Goal: Information Seeking & Learning: Learn about a topic

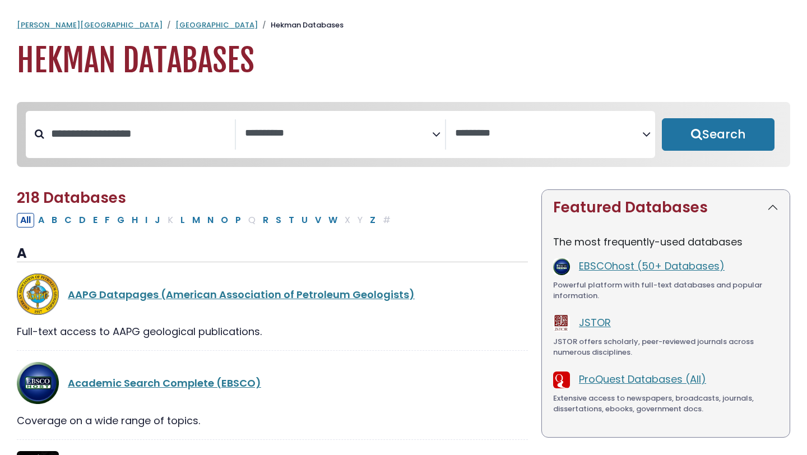
select select "Database Subject Filter"
select select "Database Vendors Filter"
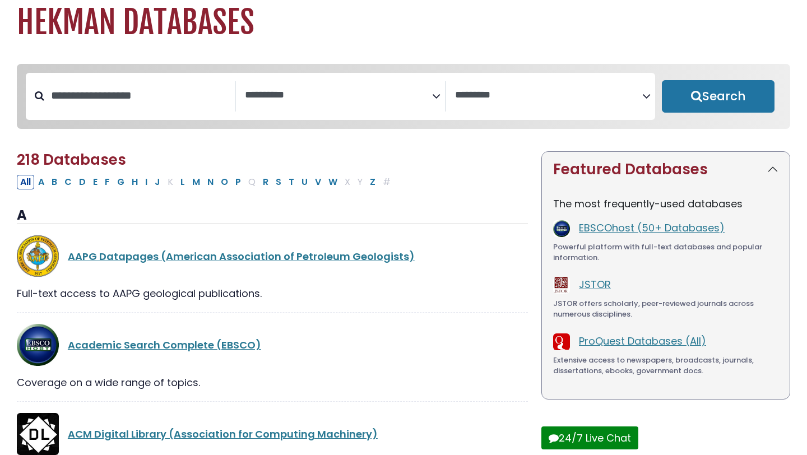
scroll to position [38, 0]
click at [213, 186] on button "N" at bounding box center [210, 182] width 13 height 15
select select "Database Subject Filter"
select select "Database Vendors Filter"
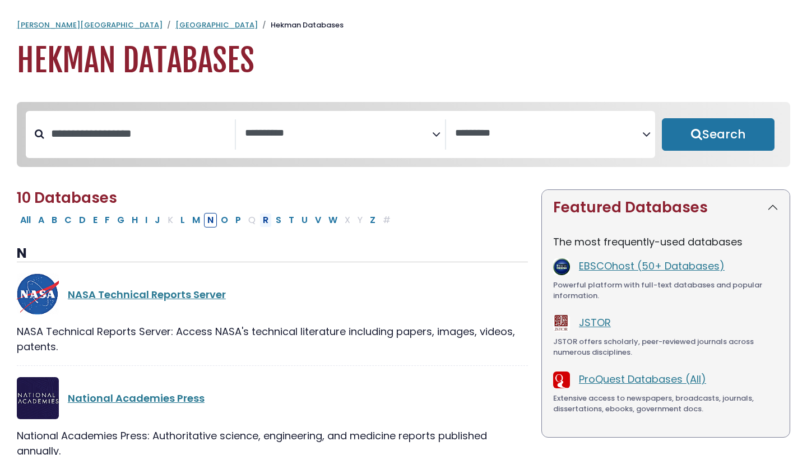
click at [263, 222] on button "R" at bounding box center [265, 220] width 12 height 15
select select "Database Subject Filter"
select select "Database Vendors Filter"
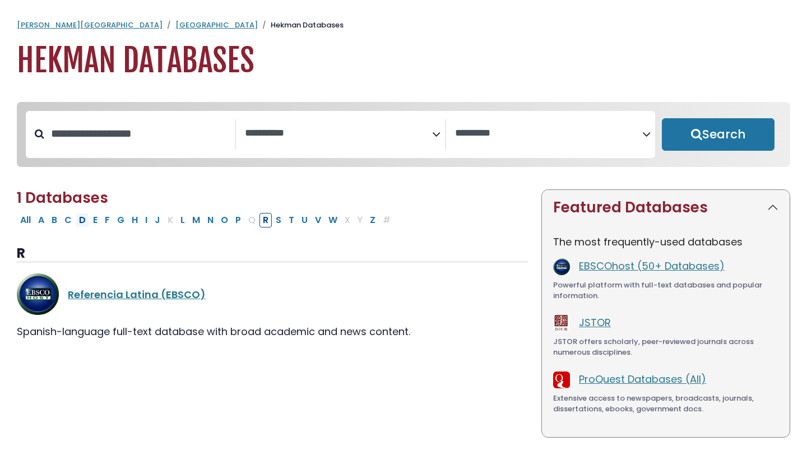
click at [82, 222] on button "D" at bounding box center [82, 220] width 13 height 15
select select "Database Subject Filter"
select select "Database Vendors Filter"
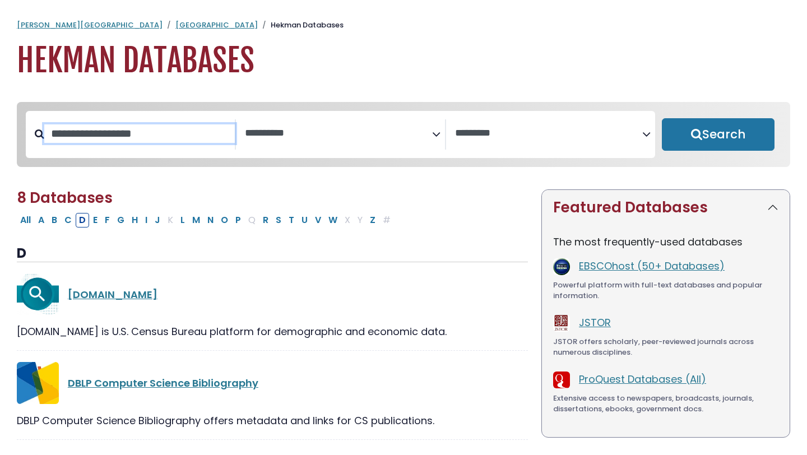
click at [104, 135] on input "Search database by title or keyword" at bounding box center [139, 133] width 190 height 18
type input "*********"
click at [662, 118] on button "Search" at bounding box center [718, 134] width 113 height 32
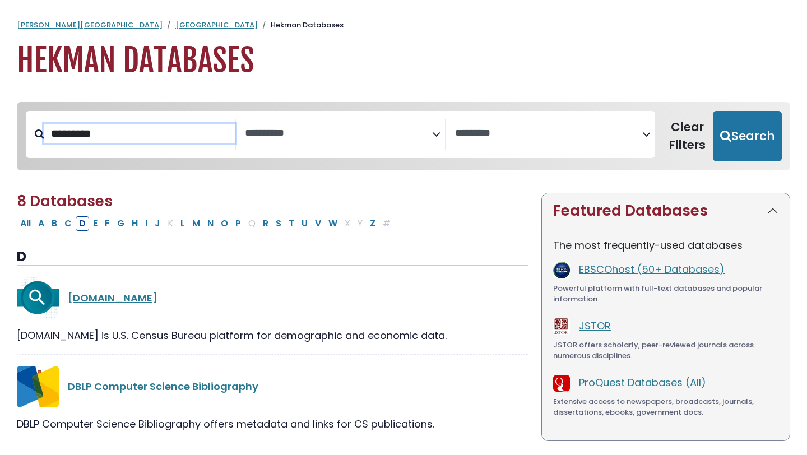
select select "Database Subject Filter"
select select "Database Vendors Filter"
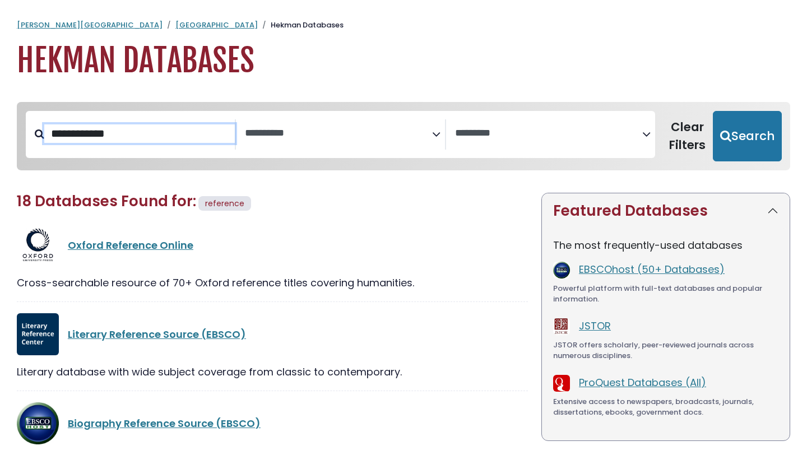
type input "**********"
click at [713, 111] on button "Search" at bounding box center [747, 136] width 69 height 50
select select "Database Subject Filter"
select select "Database Vendors Filter"
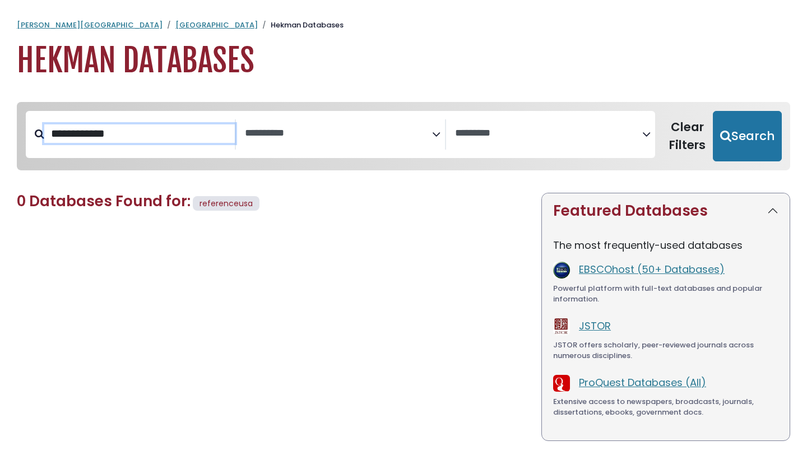
drag, startPoint x: 136, startPoint y: 132, endPoint x: 46, endPoint y: 135, distance: 90.2
click at [46, 135] on input "**********" at bounding box center [139, 133] width 190 height 18
type input "*********"
click at [713, 111] on button "Search" at bounding box center [747, 136] width 69 height 50
select select "Database Subject Filter"
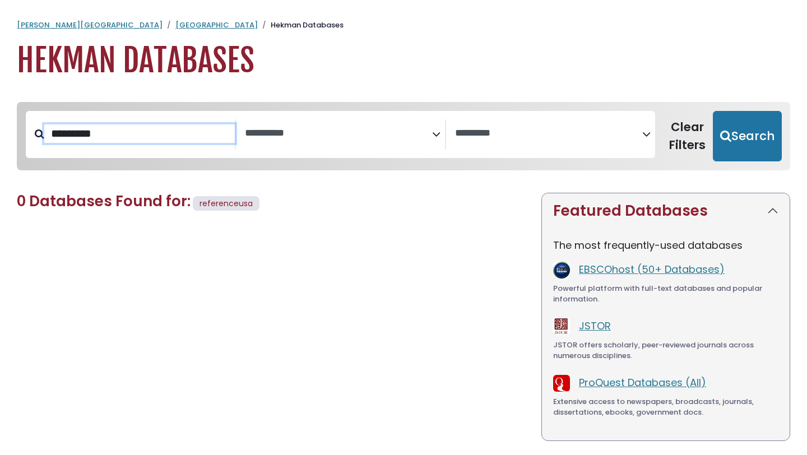
select select "Database Vendors Filter"
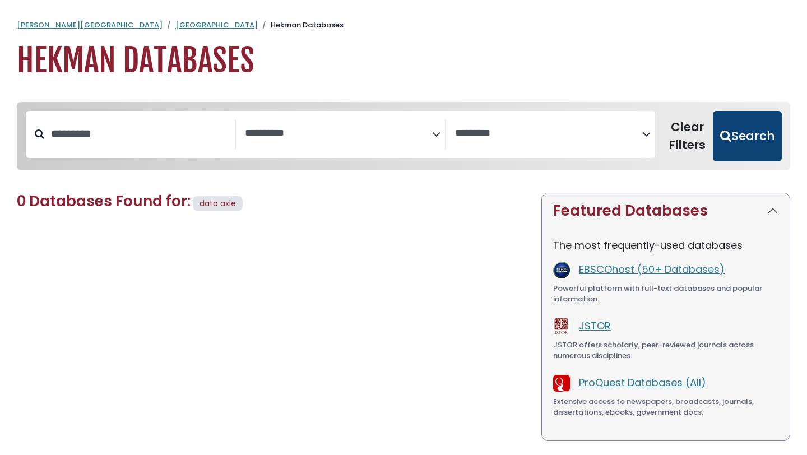
click at [740, 137] on button "Search" at bounding box center [747, 136] width 69 height 50
select select "Database Subject Filter"
select select "Database Vendors Filter"
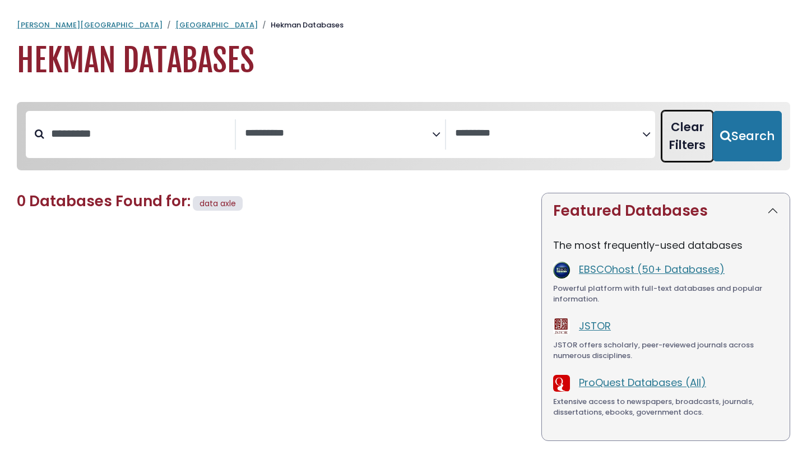
click at [686, 141] on button "Clear Filters" at bounding box center [687, 136] width 51 height 50
select select "Database Subject Filter"
select select "Database Vendors Filter"
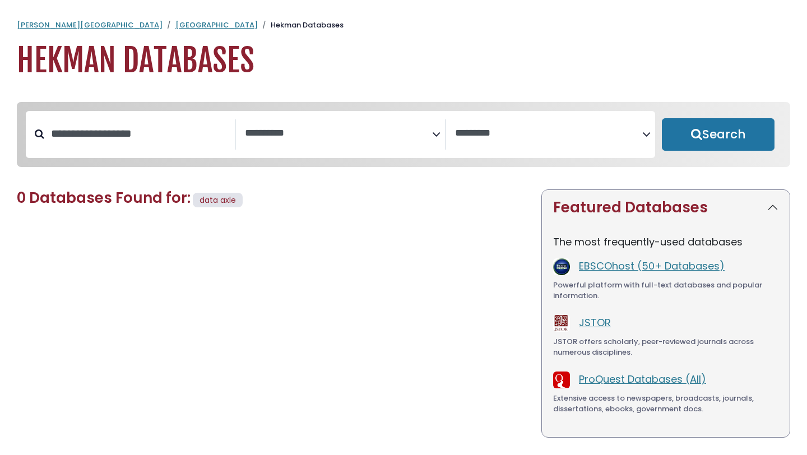
select select "Database Subject Filter"
select select "Database Vendors Filter"
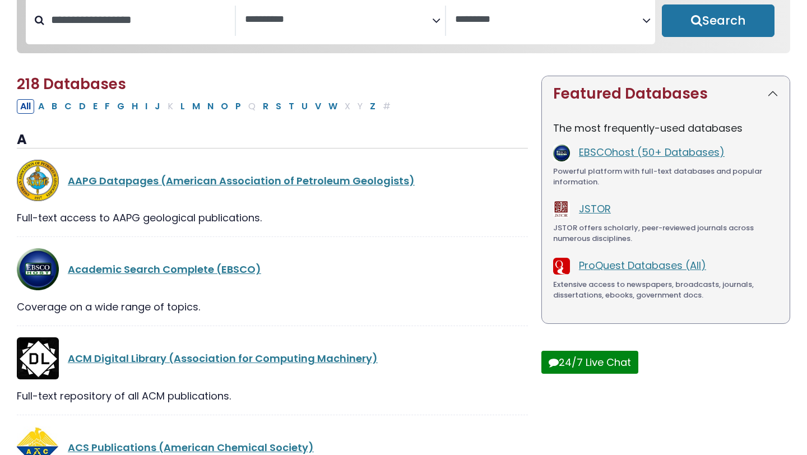
scroll to position [123, 0]
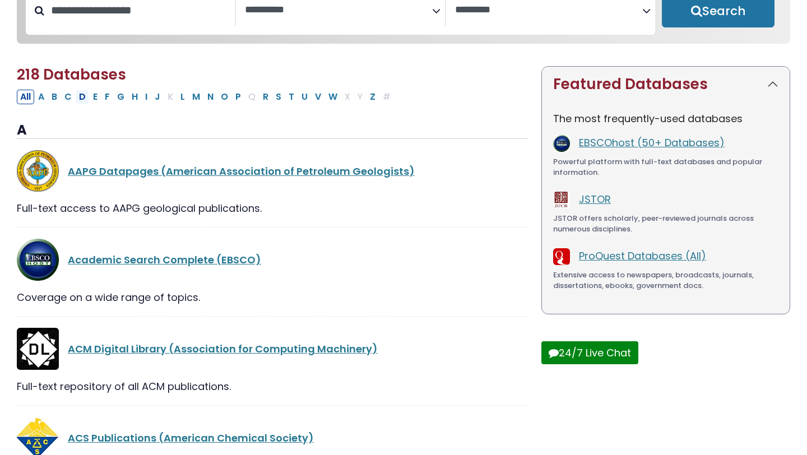
click at [80, 99] on button "D" at bounding box center [82, 97] width 13 height 15
select select "Database Subject Filter"
select select "Database Vendors Filter"
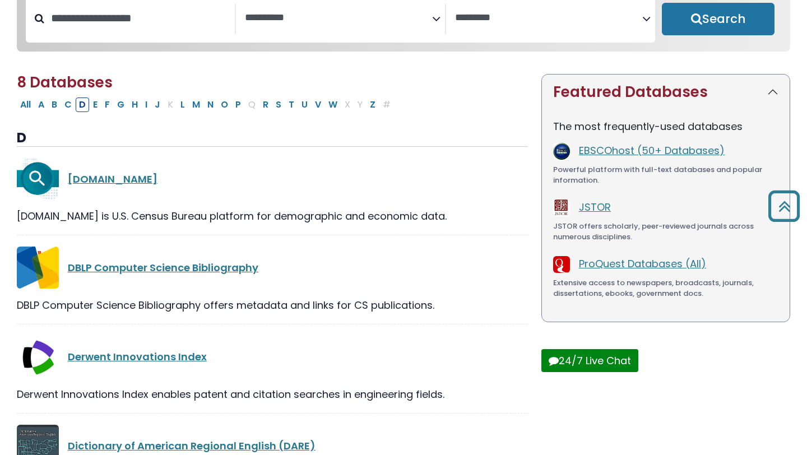
scroll to position [24, 0]
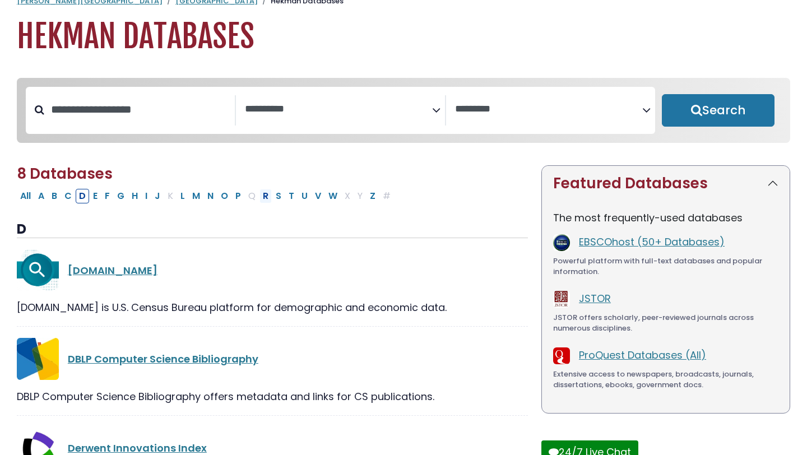
click at [264, 199] on button "R" at bounding box center [265, 196] width 12 height 15
select select "Database Subject Filter"
select select "Database Vendors Filter"
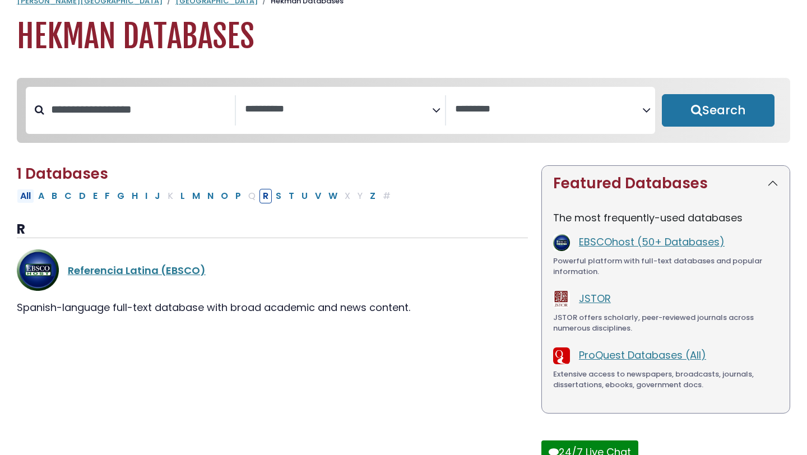
click at [28, 201] on button "All" at bounding box center [25, 196] width 17 height 15
select select "Database Subject Filter"
select select "Database Vendors Filter"
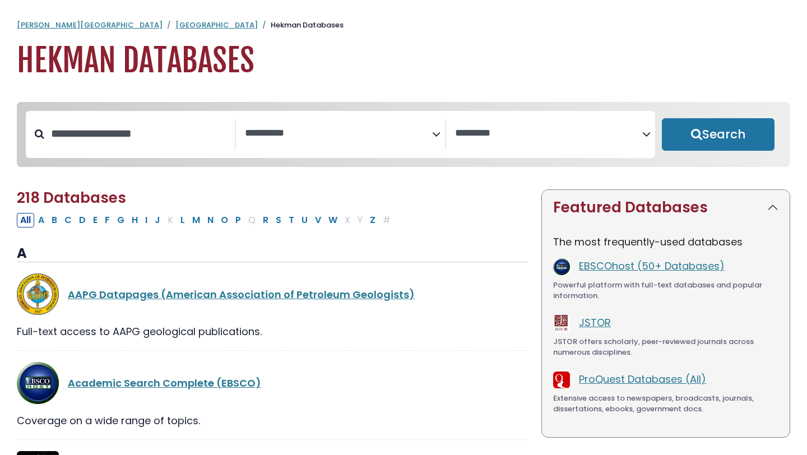
click at [309, 132] on textarea "Search" at bounding box center [338, 134] width 187 height 12
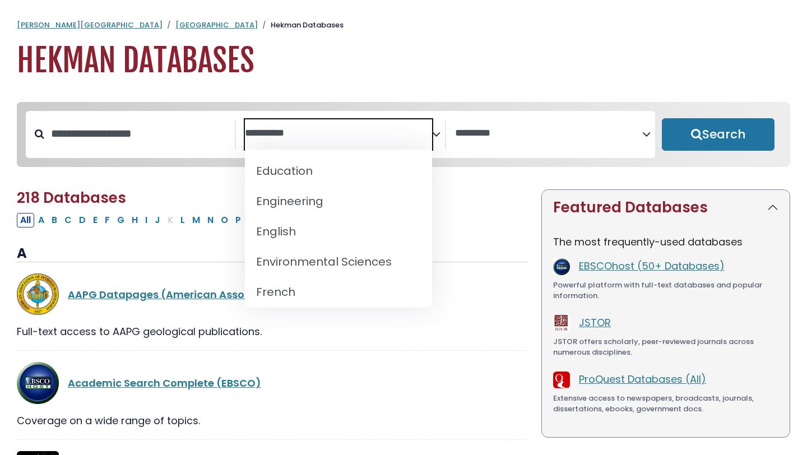
scroll to position [424, 0]
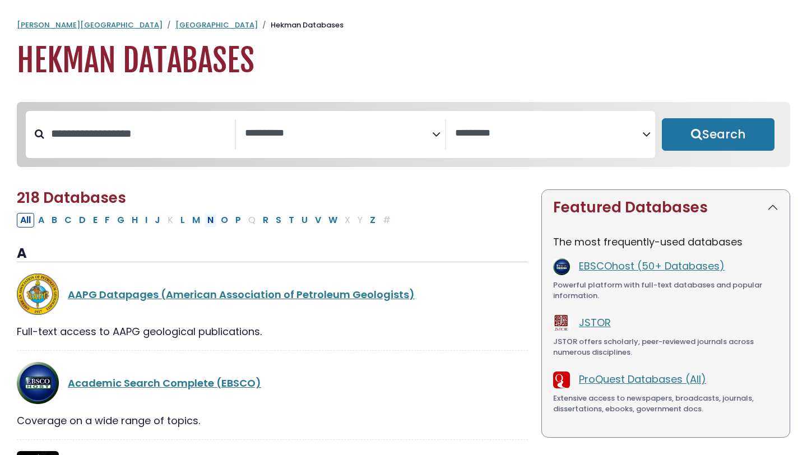
click at [210, 222] on button "N" at bounding box center [210, 220] width 13 height 15
select select "Database Subject Filter"
select select "Database Vendors Filter"
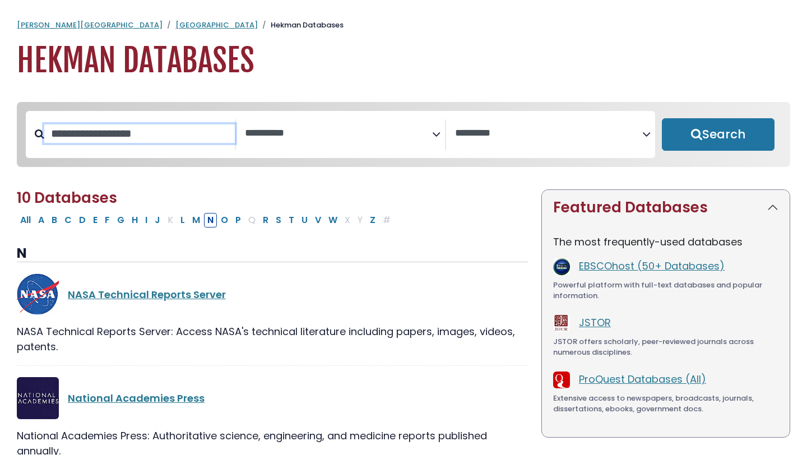
click at [141, 128] on input "Search database by title or keyword" at bounding box center [139, 133] width 190 height 18
type input "*********"
click at [662, 118] on button "Search" at bounding box center [718, 134] width 113 height 32
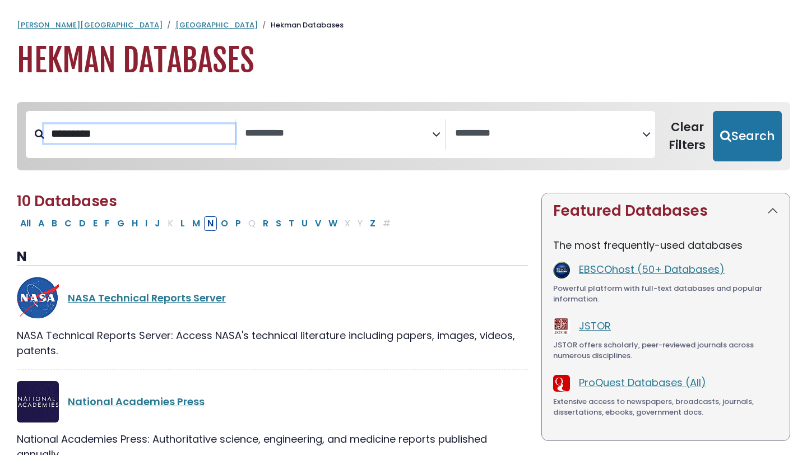
select select "Database Subject Filter"
select select "Database Vendors Filter"
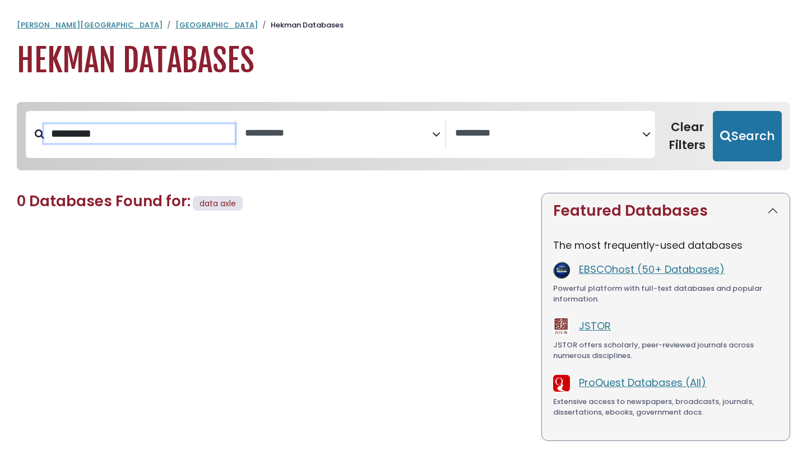
drag, startPoint x: 170, startPoint y: 132, endPoint x: 47, endPoint y: 132, distance: 123.8
click at [45, 133] on input "*********" at bounding box center [139, 133] width 190 height 18
type input "*********"
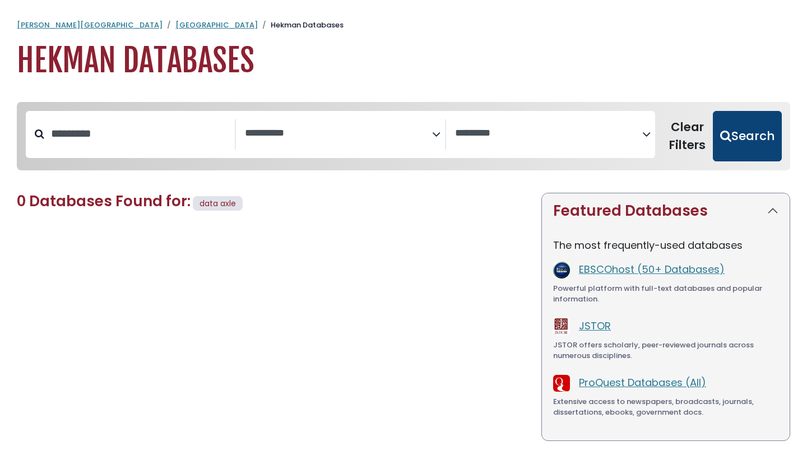
click at [763, 145] on button "Search" at bounding box center [747, 136] width 69 height 50
select select "Database Subject Filter"
select select "Database Vendors Filter"
